Goal: Transaction & Acquisition: Purchase product/service

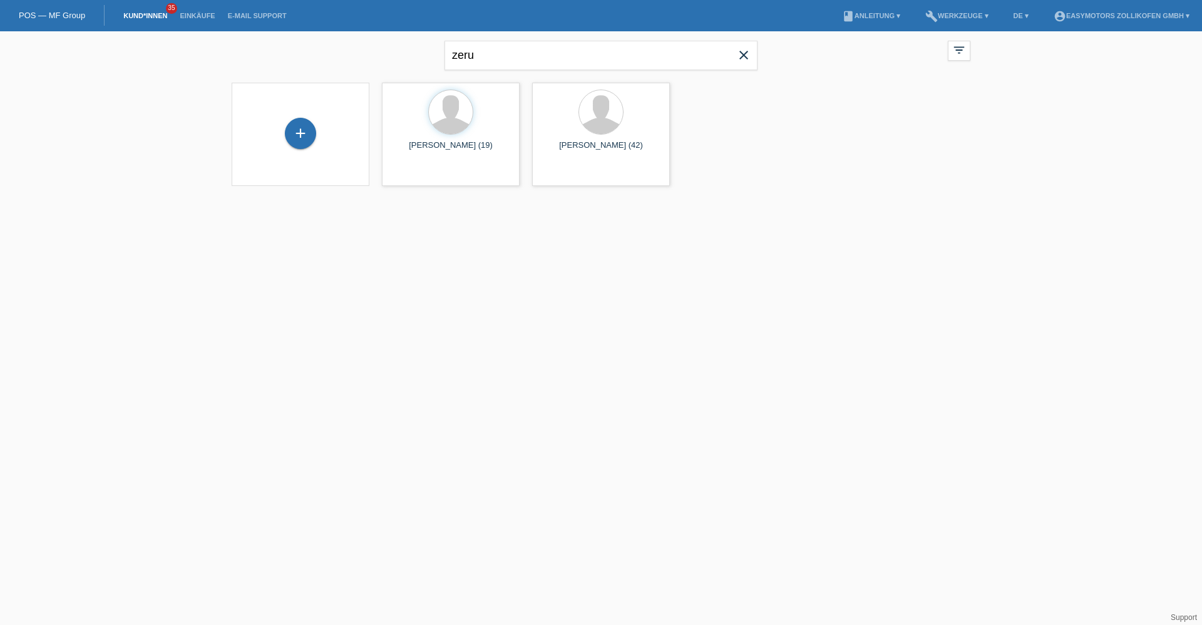
drag, startPoint x: 742, startPoint y: 56, endPoint x: 733, endPoint y: 56, distance: 8.8
click at [742, 56] on icon "close" at bounding box center [743, 55] width 15 height 15
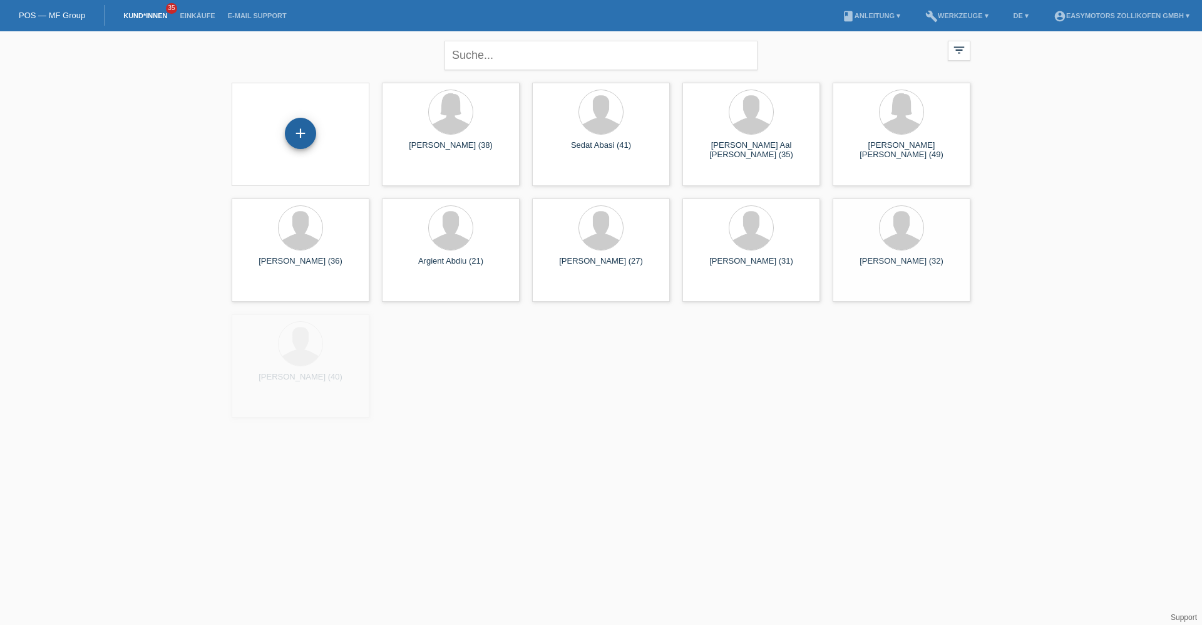
click at [294, 125] on div "+" at bounding box center [300, 133] width 31 height 31
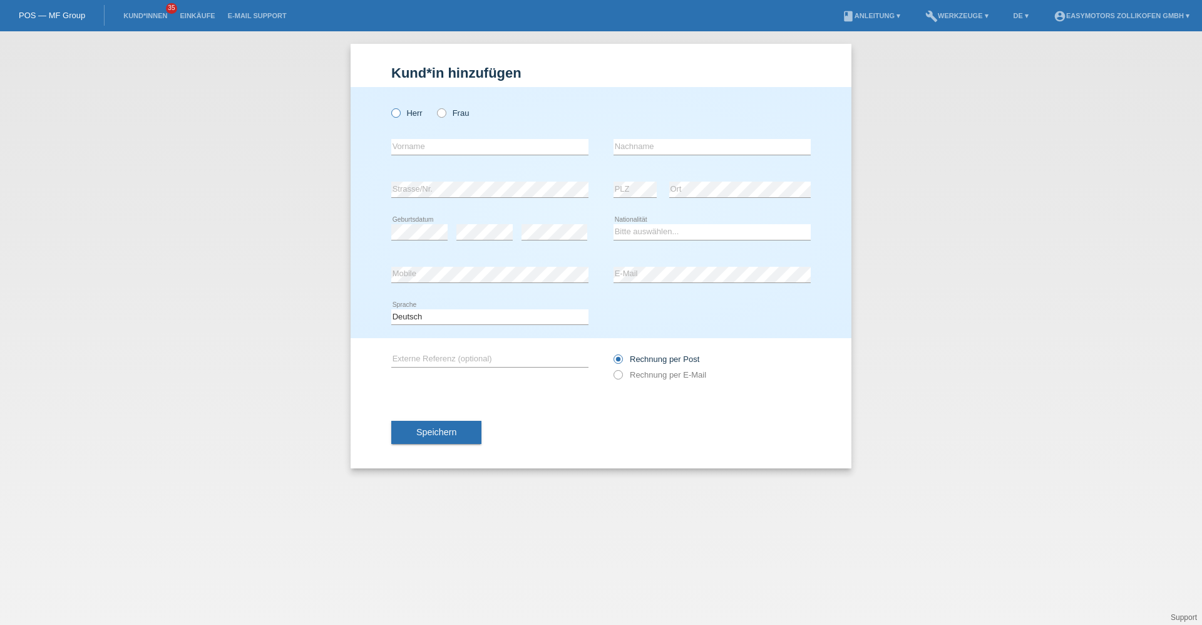
click at [421, 115] on label "Herr" at bounding box center [406, 112] width 31 height 9
click at [400, 115] on input "Herr" at bounding box center [395, 112] width 8 height 8
radio input "true"
click at [437, 144] on input "text" at bounding box center [489, 147] width 197 height 16
type input "Rene Kurt"
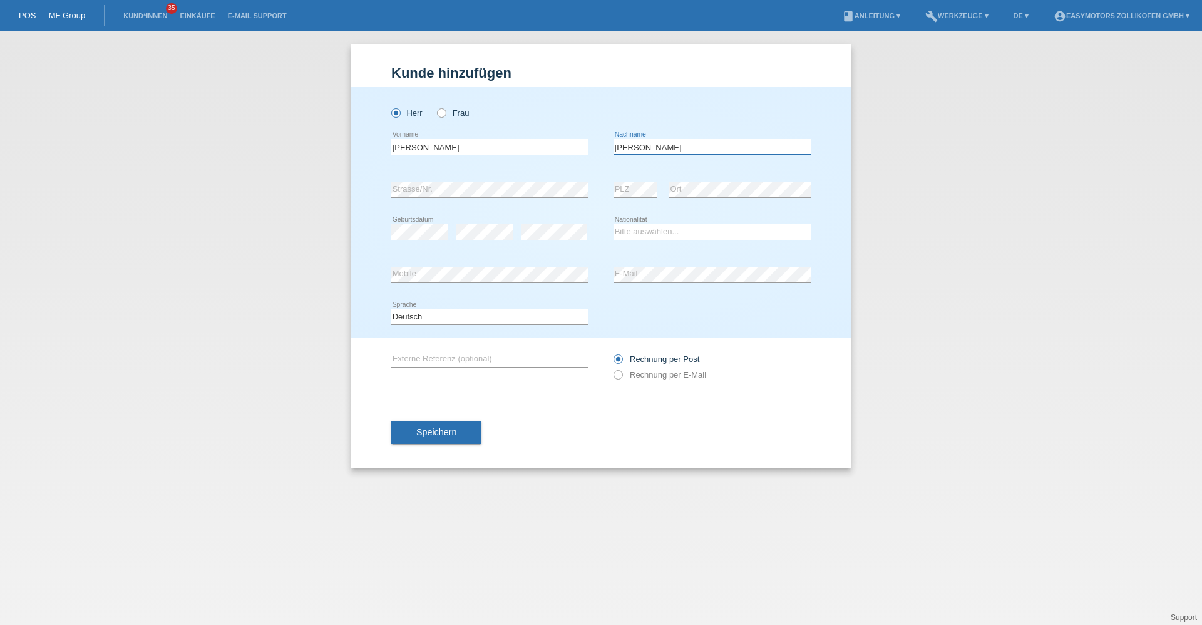
type input "Krähenbühl"
click at [464, 180] on div "error Strasse/Nr." at bounding box center [489, 189] width 197 height 43
click at [656, 229] on select "Bitte auswählen... Schweiz Deutschland Liechtenstein Österreich ------------ Af…" at bounding box center [712, 231] width 197 height 15
select select "CH"
click at [614, 224] on select "Bitte auswählen... Schweiz Deutschland Liechtenstein Österreich ------------ Af…" at bounding box center [712, 231] width 197 height 15
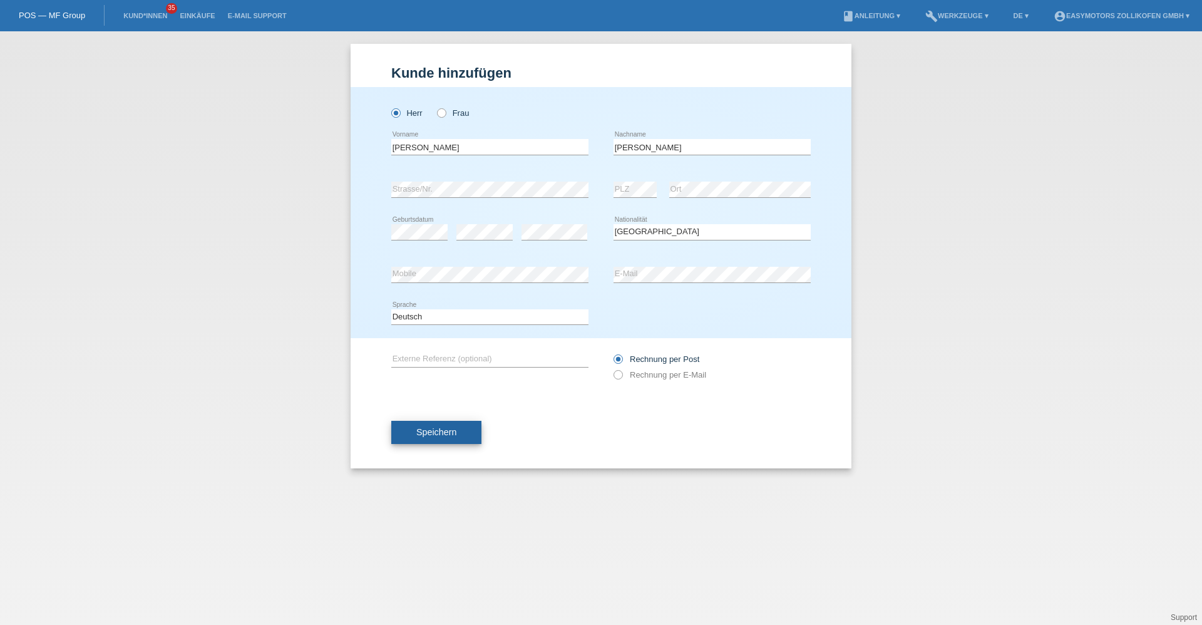
click at [462, 435] on button "Speichern" at bounding box center [436, 433] width 90 height 24
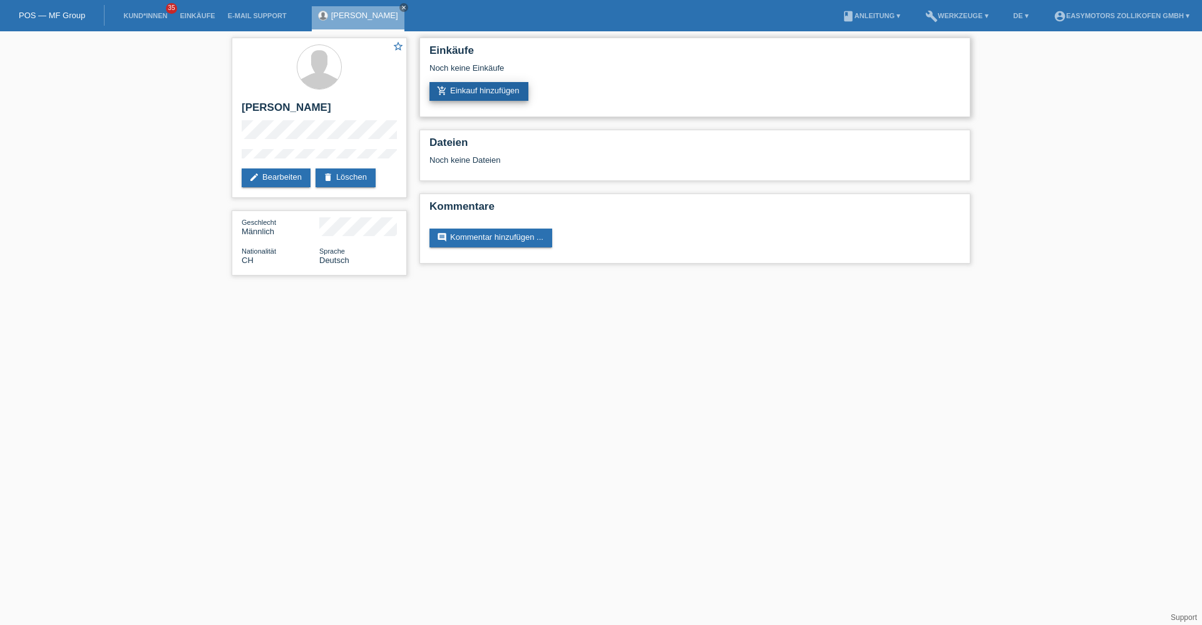
click at [505, 85] on link "add_shopping_cart Einkauf hinzufügen" at bounding box center [479, 91] width 99 height 19
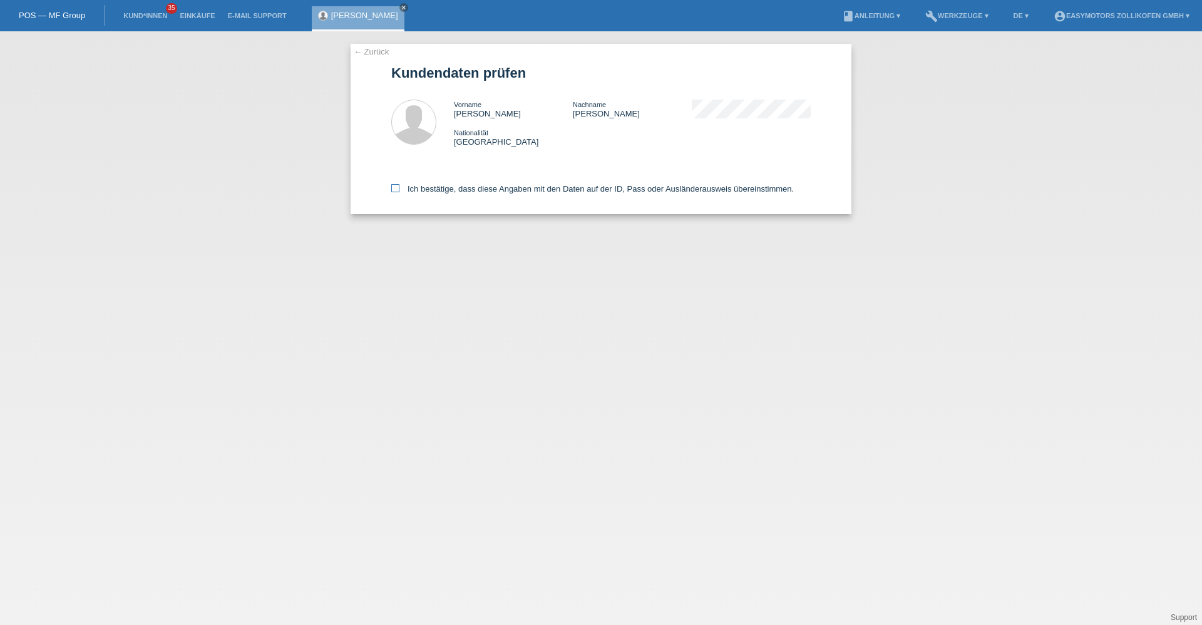
click at [466, 192] on label "Ich bestätige, dass diese Angaben mit den Daten auf der ID, Pass oder Ausländer…" at bounding box center [592, 188] width 403 height 9
click at [400, 192] on input "Ich bestätige, dass diese Angaben mit den Daten auf der ID, Pass oder Ausländer…" at bounding box center [395, 188] width 8 height 8
checkbox input "true"
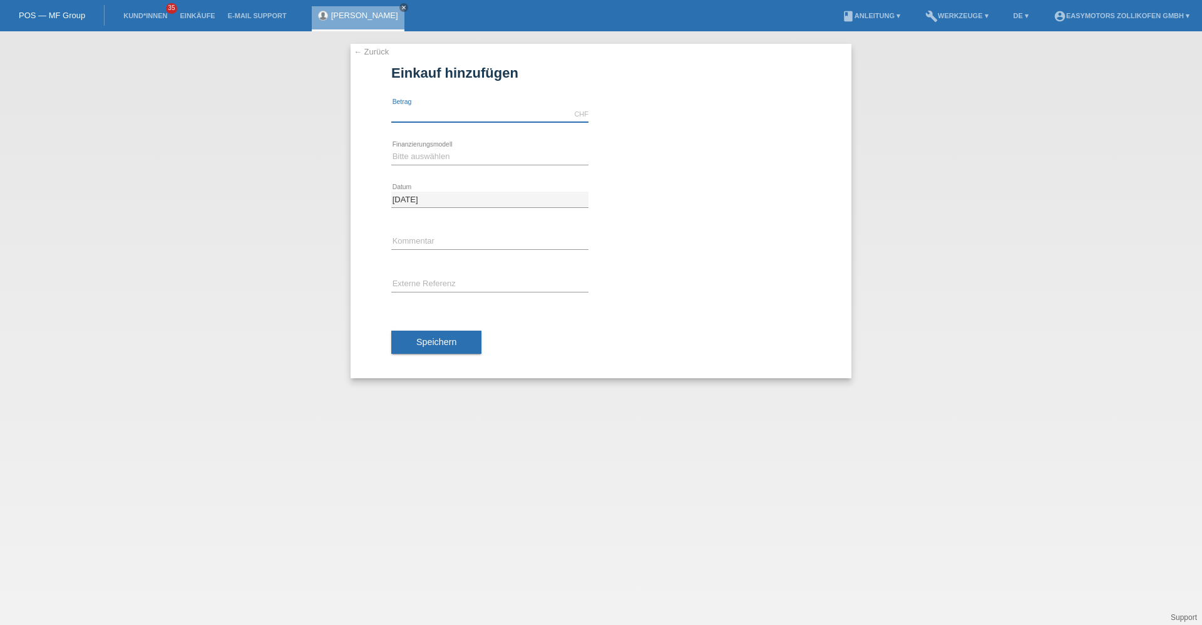
click at [452, 115] on input "text" at bounding box center [489, 114] width 197 height 16
type input "2990.00"
click at [462, 158] on select "Bitte auswählen Fixe Raten Kauf auf Rechnung mit Teilzahlungsoption" at bounding box center [489, 156] width 197 height 15
select select "67"
click at [391, 149] on select "Bitte auswählen Fixe Raten Kauf auf Rechnung mit Teilzahlungsoption" at bounding box center [489, 156] width 197 height 15
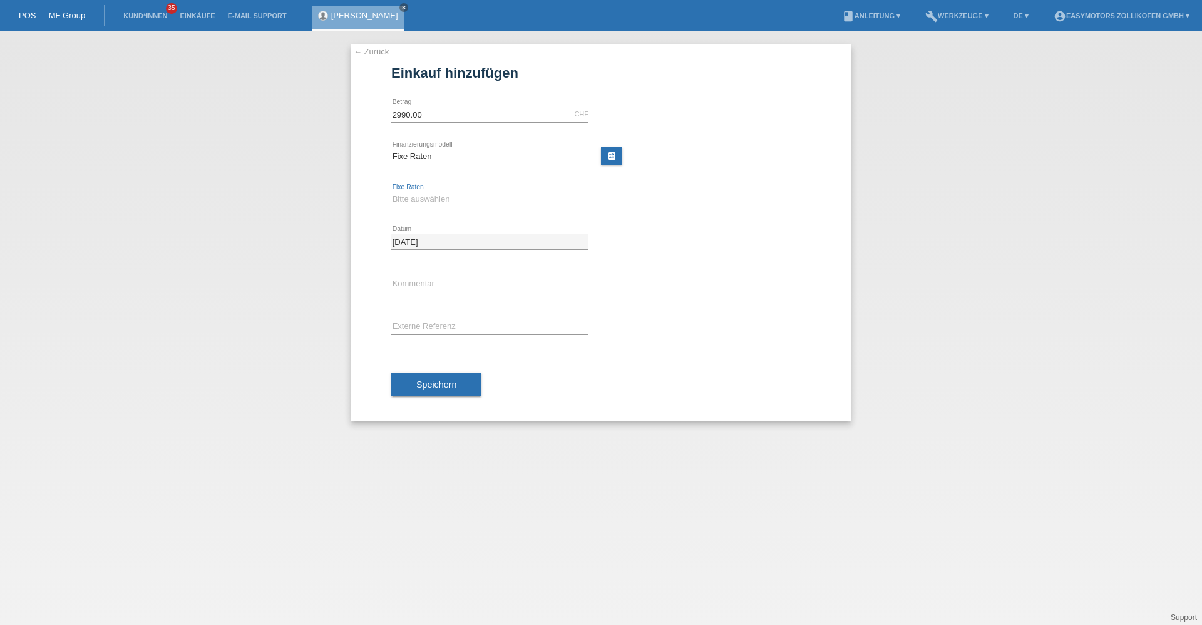
click at [455, 195] on select "Bitte auswählen 12 Raten 24 Raten 36 Raten 48 Raten" at bounding box center [489, 199] width 197 height 15
select select "136"
click at [391, 192] on select "Bitte auswählen 12 Raten 24 Raten 36 Raten 48 Raten" at bounding box center [489, 199] width 197 height 15
drag, startPoint x: 444, startPoint y: 380, endPoint x: 586, endPoint y: 402, distance: 143.9
click at [445, 380] on span "Speichern" at bounding box center [436, 385] width 40 height 10
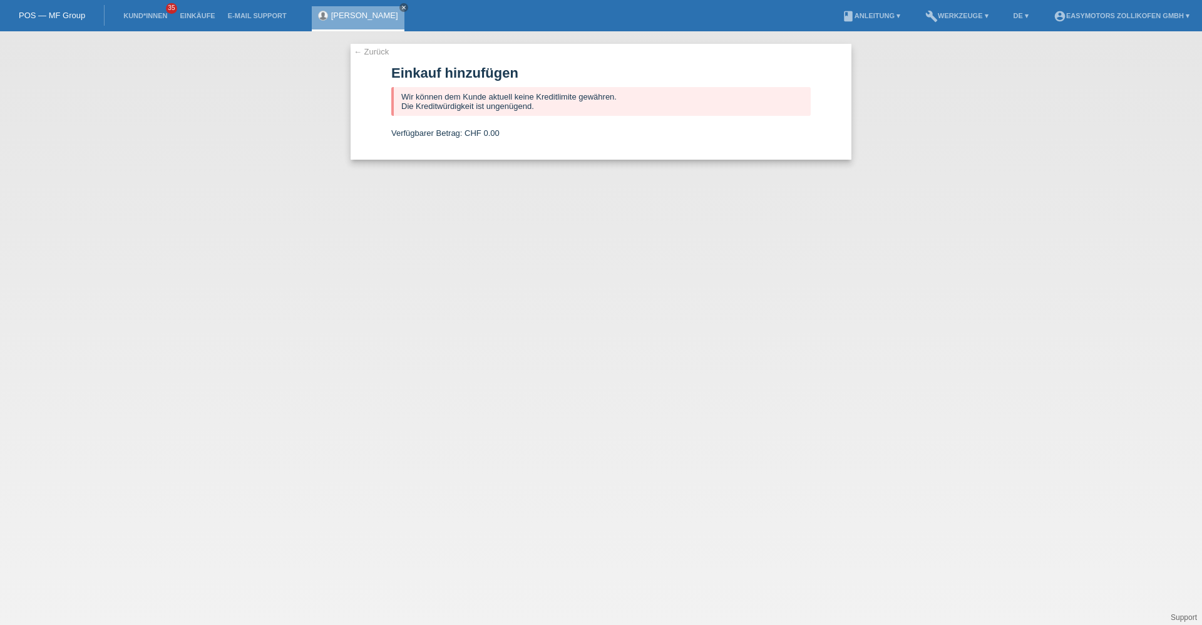
click at [348, 13] on link "[PERSON_NAME]" at bounding box center [364, 15] width 67 height 9
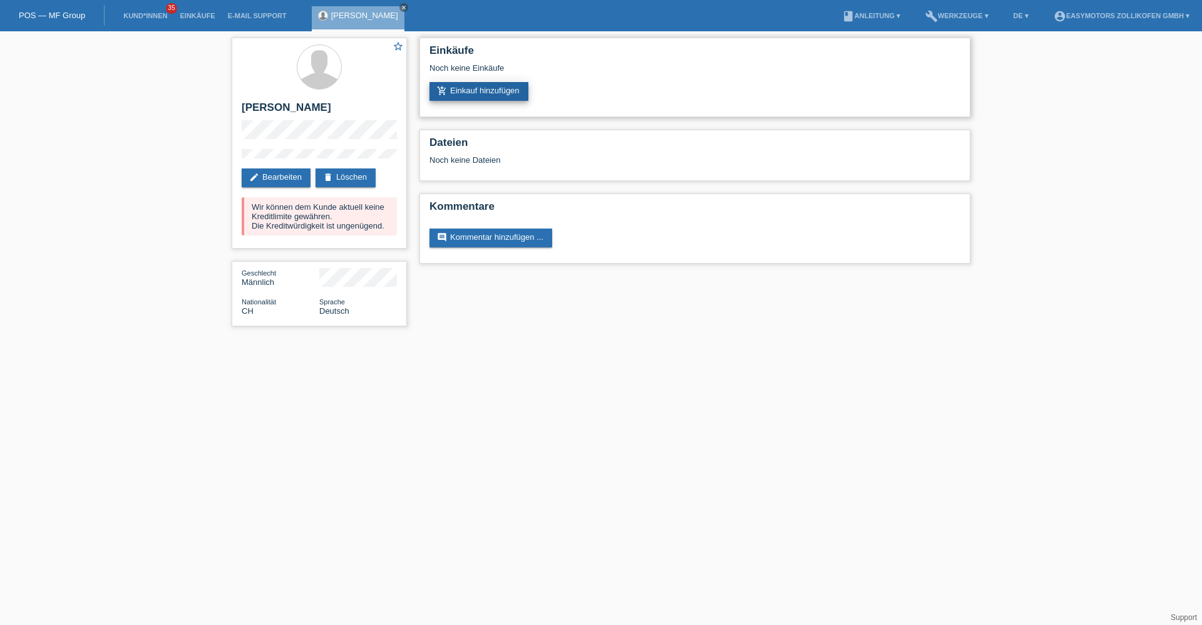
click at [481, 87] on link "add_shopping_cart Einkauf hinzufügen" at bounding box center [479, 91] width 99 height 19
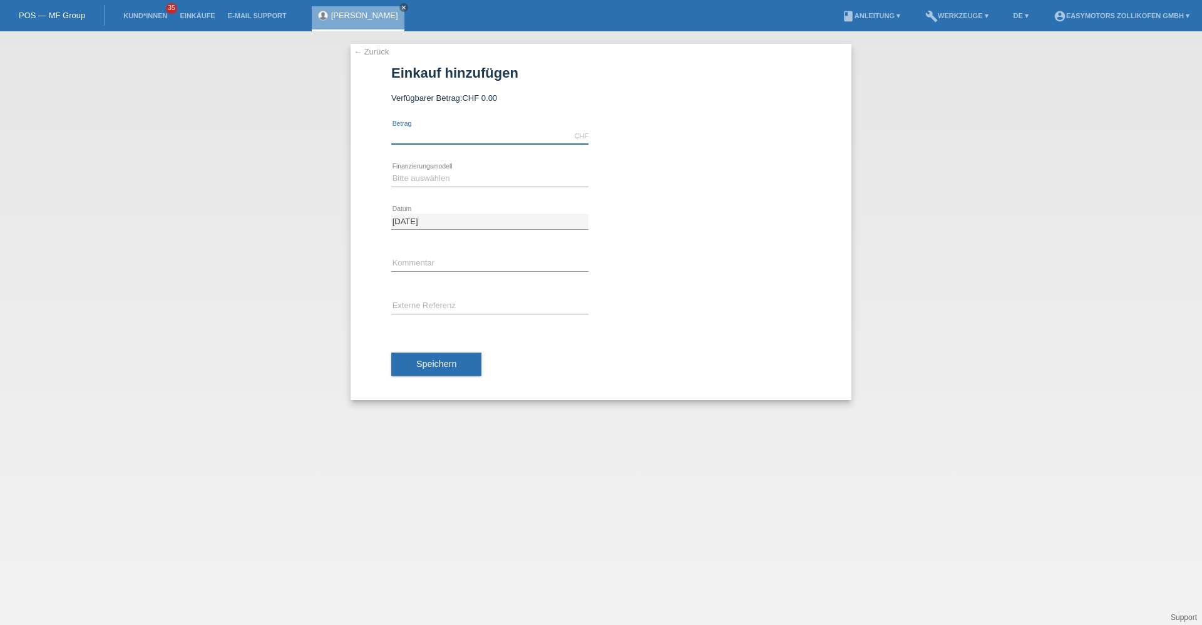
click at [482, 134] on input "text" at bounding box center [489, 136] width 197 height 16
type input "2990.00"
click at [407, 183] on select "Bitte auswählen Fixe Raten Kauf auf Rechnung mit Teilzahlungsoption" at bounding box center [489, 178] width 197 height 15
select select "68"
click at [391, 171] on select "Bitte auswählen Fixe Raten Kauf auf Rechnung mit Teilzahlungsoption" at bounding box center [489, 178] width 197 height 15
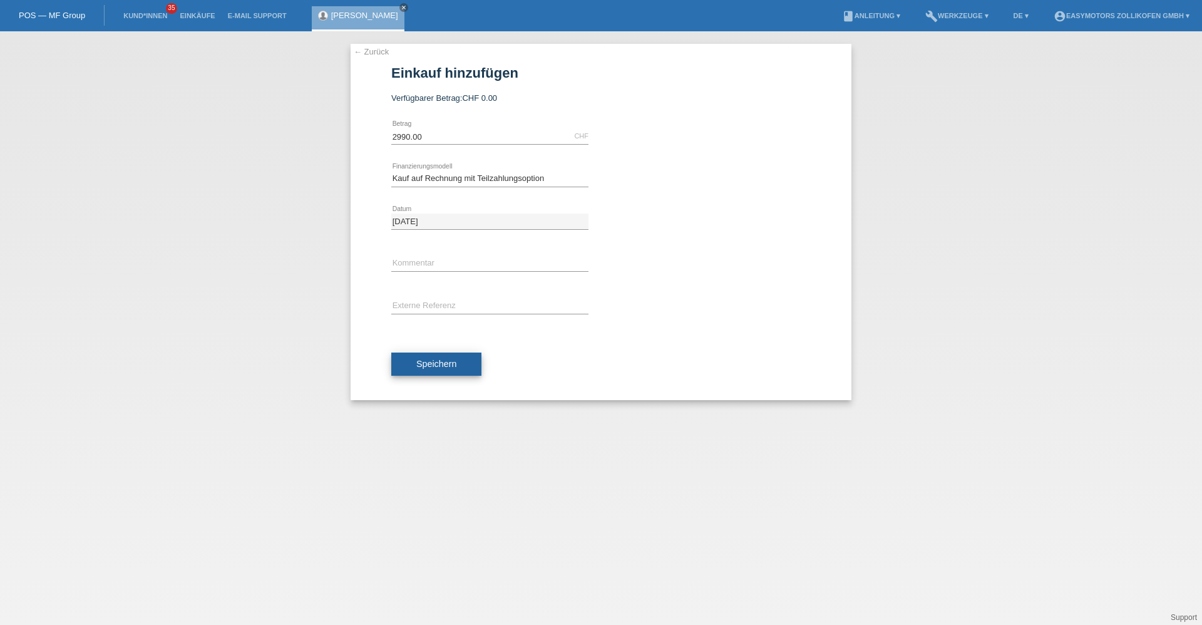
click at [412, 365] on button "Speichern" at bounding box center [436, 365] width 90 height 24
